Goal: Task Accomplishment & Management: Manage account settings

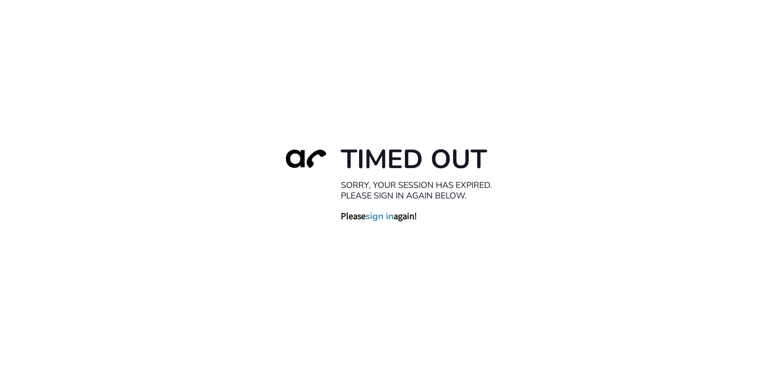
click at [380, 216] on link "sign in" at bounding box center [379, 215] width 28 height 11
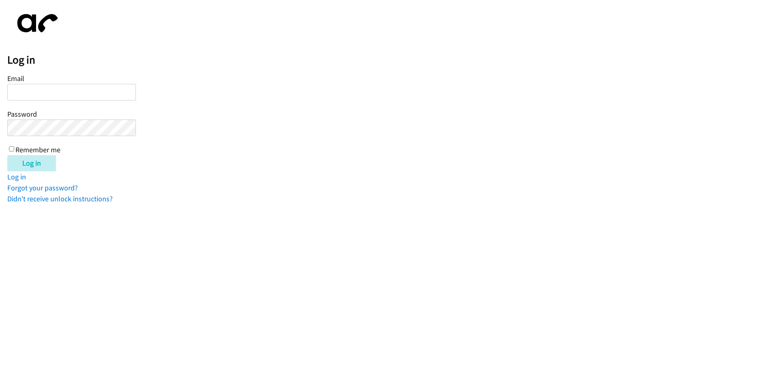
click at [24, 87] on input "Email" at bounding box center [71, 92] width 129 height 17
type input "dthomas@lendingpoint.com"
click at [29, 162] on input "Log in" at bounding box center [31, 163] width 49 height 16
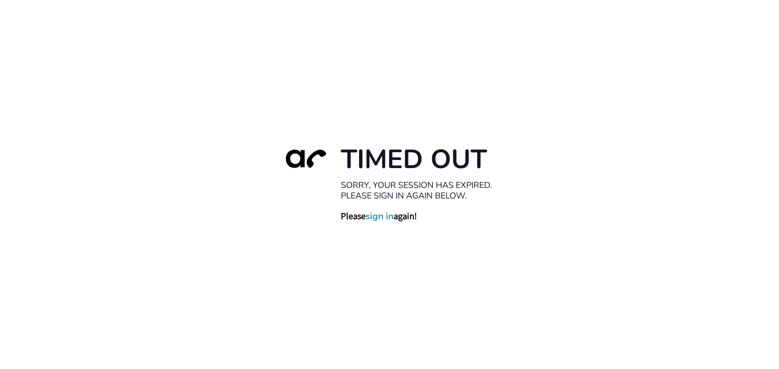
click at [382, 216] on link "sign in" at bounding box center [379, 215] width 28 height 11
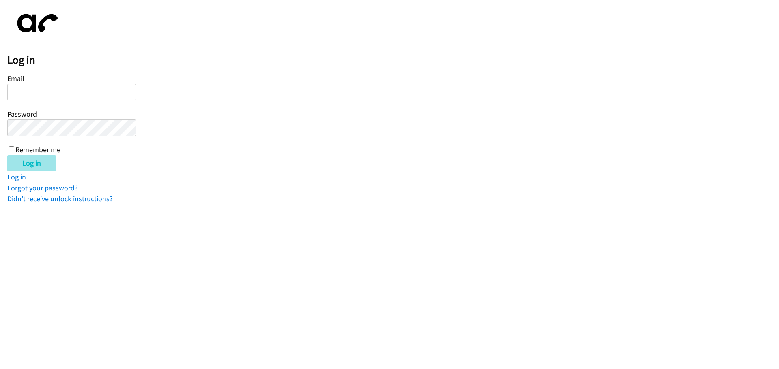
type input "[EMAIL_ADDRESS][DOMAIN_NAME]"
click at [28, 164] on input "Log in" at bounding box center [31, 163] width 49 height 16
